Goal: Use online tool/utility: Utilize a website feature to perform a specific function

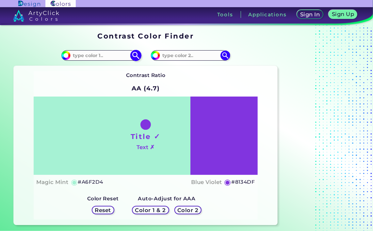
click at [114, 54] on input at bounding box center [101, 55] width 61 height 9
paste input "1b1b32"
type input "1b1b32"
click at [159, 84] on h2 "AA (4.7)" at bounding box center [146, 88] width 34 height 14
click at [114, 57] on input "1b1b32" at bounding box center [101, 55] width 61 height 9
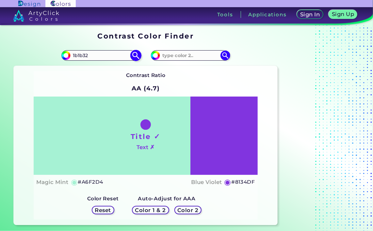
click at [139, 57] on img at bounding box center [135, 55] width 11 height 11
type input "#1b1b32"
type input "#1B1B32"
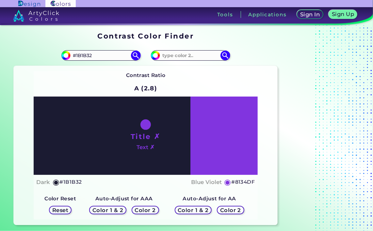
click at [212, 157] on div "Title ✗ Text ✗" at bounding box center [146, 136] width 224 height 78
drag, startPoint x: 139, startPoint y: 131, endPoint x: 176, endPoint y: 114, distance: 40.0
click at [176, 114] on div "Title ✗ Text ✗" at bounding box center [146, 136] width 224 height 78
drag, startPoint x: 176, startPoint y: 114, endPoint x: 154, endPoint y: 51, distance: 66.3
click at [154, 51] on input "#8134df" at bounding box center [155, 55] width 8 height 8
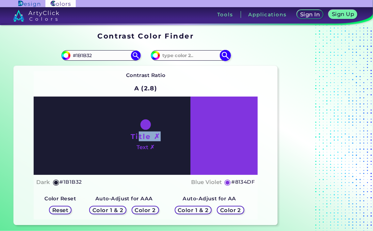
type input "#9234df"
type input "#9234DF"
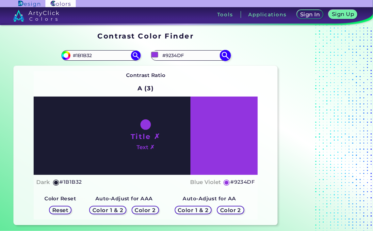
type input "#8134df"
type input "#8134DF"
type input "#6734df"
type input "#6734DF"
type input "#5134df"
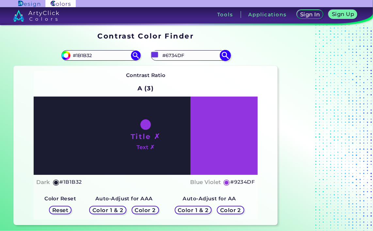
type input "#5134DF"
type input "#3734df"
type input "#3734DF"
type input "#343fdf"
type input "#343FDF"
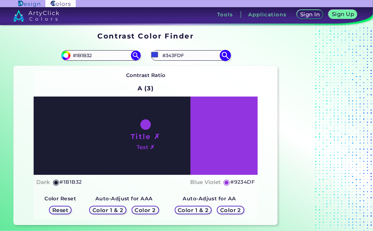
type input "#3456df"
type input "#3456DF"
type input "#3467df"
type input "#3467DF"
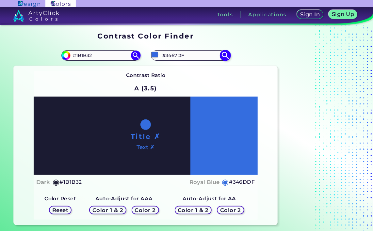
type input "#346ddf"
type input "#346DDF"
type input "#3476df"
type input "#3476DF"
type input "#347edf"
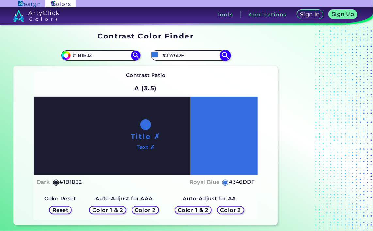
type input "#347EDF"
type input "#3487df"
type input "#3487DF"
type input "#348ddf"
type input "#348DDF"
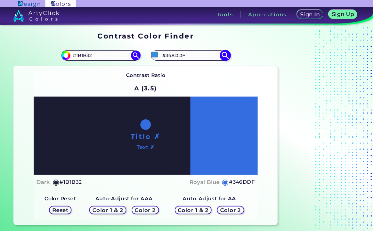
type input "#3495df"
type input "#3495DF"
type input "#34a6df"
type input "#34A6DF"
type input "#34acdf"
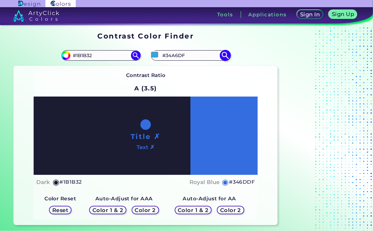
type input "#34ACDF"
type input "#34b5df"
type input "#34B5DF"
type input "#34bddf"
type input "#34BDDF"
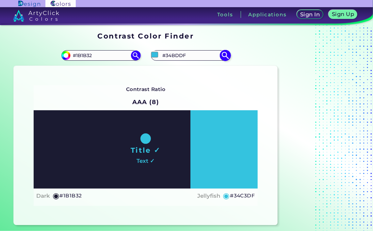
type input "#34c3df"
type input "#34C3DF"
type input "#34cbdf"
type input "#34CBDF"
type input "#34d4df"
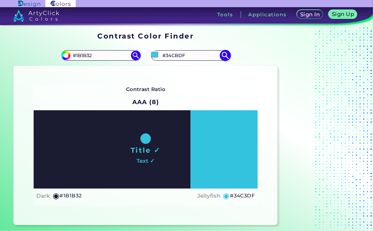
type input "#34D4DF"
type input "#34dcdf"
type input "#34DCDF"
type input "#34dfdc"
type input "#34DFDC"
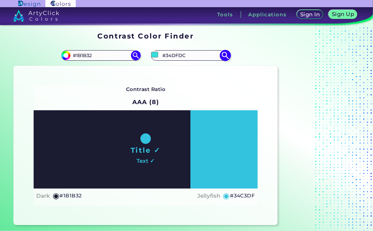
type input "#34dfd4"
type input "#34DFD4"
type input "#34dfcb"
type input "#34DFCB"
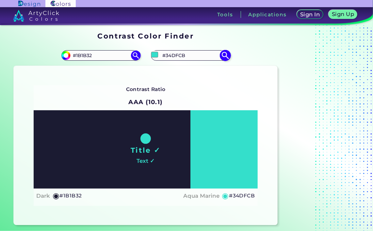
type input "#34dfd4"
type input "#34DFD4"
type input "#34dfdc"
type input "#34DFDC"
type input "#34dcdf"
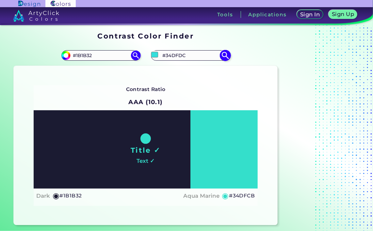
type input "#34DCDF"
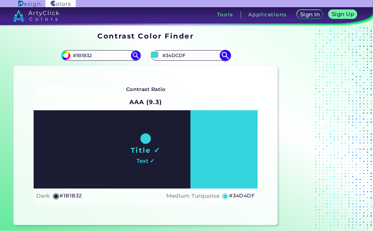
type input "#34d4df"
type input "#34D4DF"
type input "#34cbdf"
type input "#34CBDF"
type input "#34c3df"
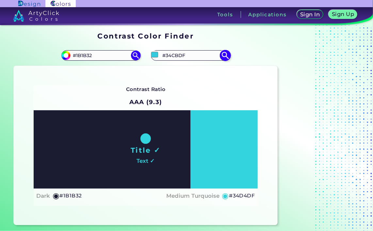
type input "#34C3DF"
type input "#34bddf"
type input "#34BDDF"
type input "#34b5df"
type input "#34B5DF"
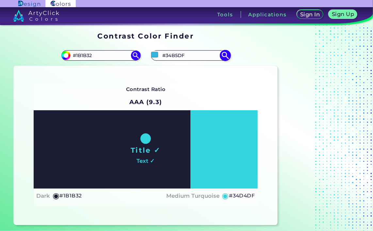
type input "#34acdf"
type input "#34ACDF"
type input "#34a6df"
type input "#34A6DF"
type input "#349edf"
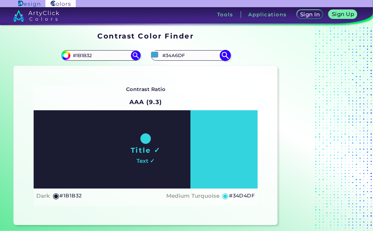
type input "#349EDF"
type input "#3495df"
type input "#3495DF"
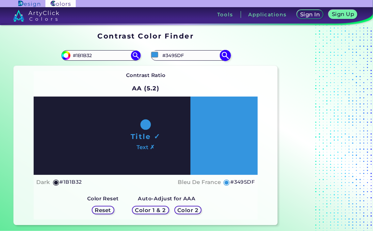
type input "#349edf"
type input "#349EDF"
type input "#34a6df"
type input "#34A6DF"
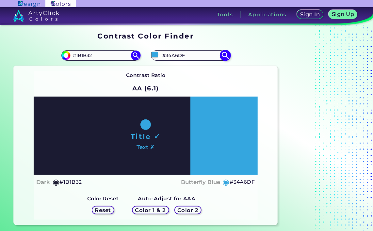
type input "#34acdf"
type input "#34ACDF"
type input "#34b5df"
type input "#34B5DF"
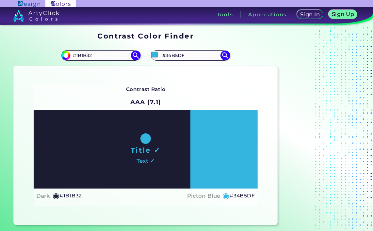
type input "#34b5df"
click at [112, 105] on div "Contrast Ratio AAA (7.1) Title ✓ Text ✓ Dark ◉ #1B1B32 Picton Blue" at bounding box center [146, 145] width 224 height 121
click at [195, 54] on input "#34B5DF" at bounding box center [190, 55] width 61 height 9
drag, startPoint x: 195, startPoint y: 54, endPoint x: 132, endPoint y: 41, distance: 64.1
click at [132, 41] on section "Contrast Color Finder Contrast Color Finder #1b1b32 #1B1B32 #34b5df #34B5DF" at bounding box center [186, 128] width 373 height 207
